Goal: Transaction & Acquisition: Purchase product/service

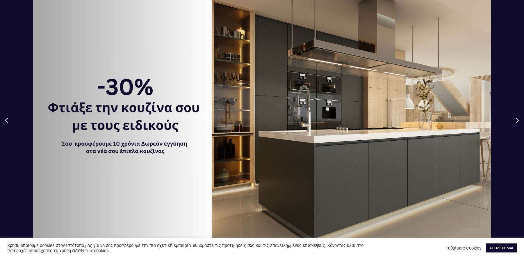
scroll to position [88, 0]
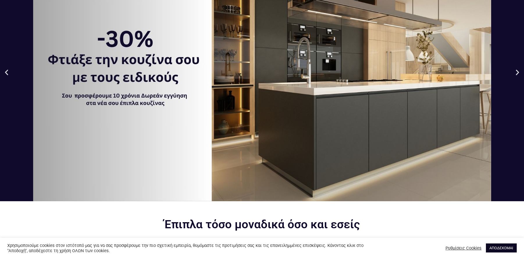
click at [504, 249] on link "ΑΠΟΔΕΧΟΜΑΙ" at bounding box center [501, 247] width 31 height 9
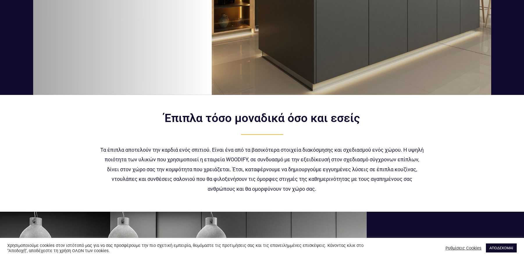
scroll to position [195, 0]
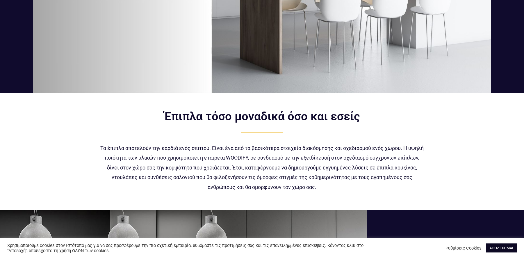
click at [495, 245] on link "ΑΠΟΔΕΧΟΜΑΙ" at bounding box center [501, 247] width 31 height 9
click at [497, 249] on link "ΑΠΟΔΕΧΟΜΑΙ" at bounding box center [501, 247] width 31 height 9
click at [506, 247] on link "ΑΠΟΔΕΧΟΜΑΙ" at bounding box center [501, 247] width 31 height 9
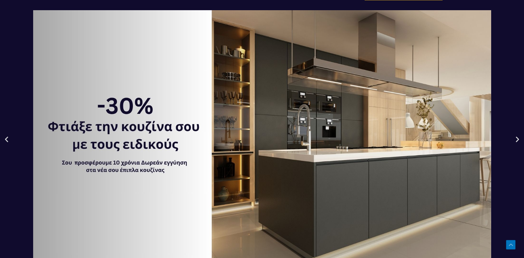
scroll to position [0, 0]
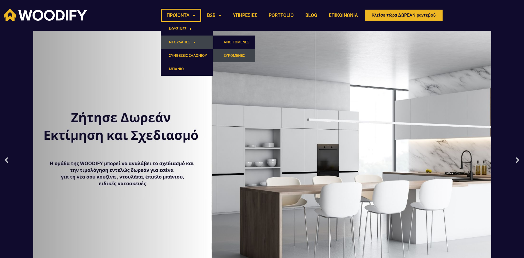
click at [224, 56] on link "ΣΥΡΟΜΕΝΕΣ" at bounding box center [234, 55] width 42 height 13
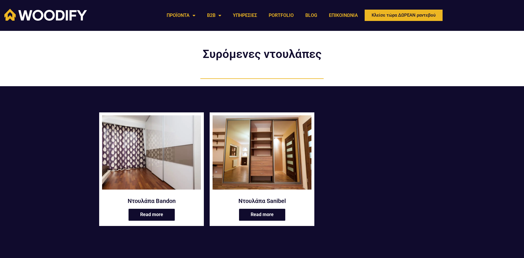
click at [149, 158] on img at bounding box center [151, 152] width 99 height 74
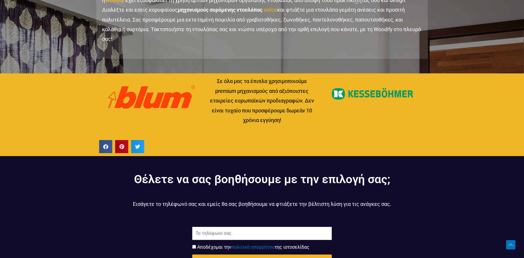
scroll to position [827, 0]
